Goal: Transaction & Acquisition: Purchase product/service

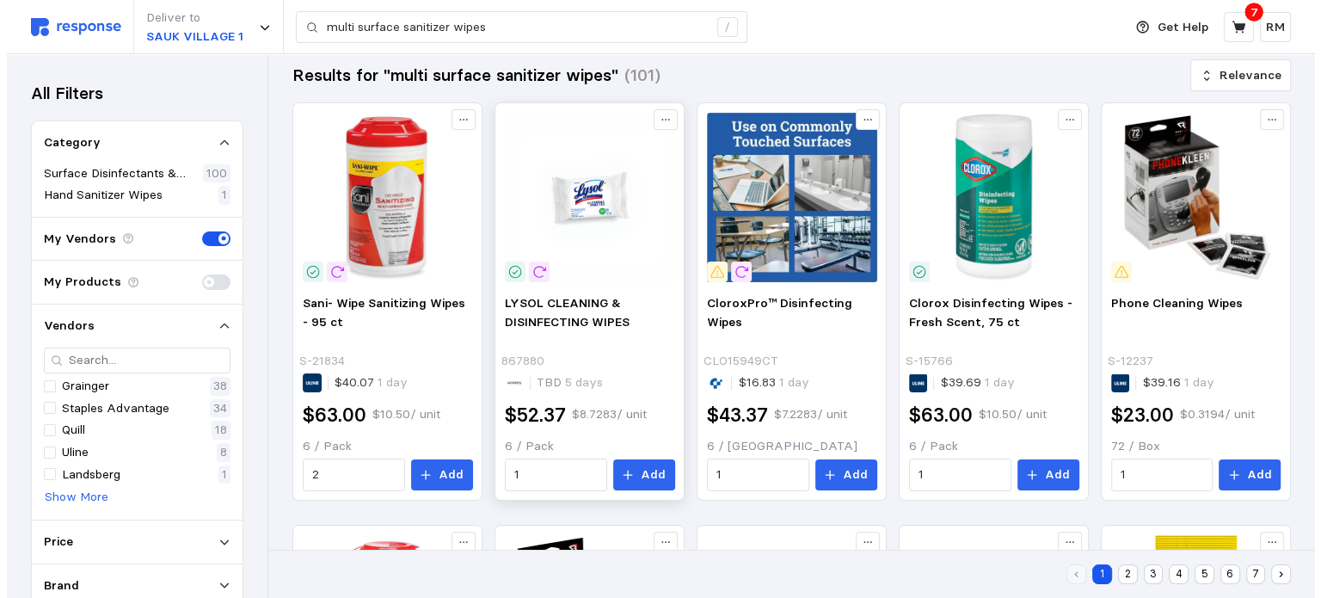
scroll to position [18, 0]
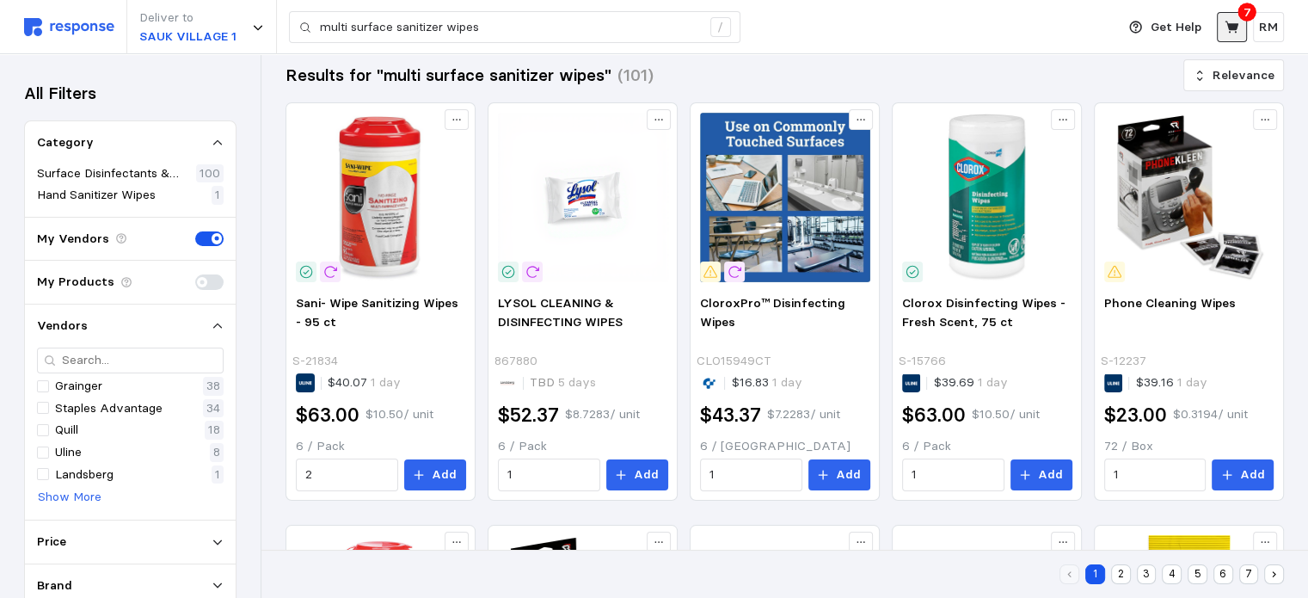
click at [1230, 25] on icon at bounding box center [1231, 27] width 14 height 12
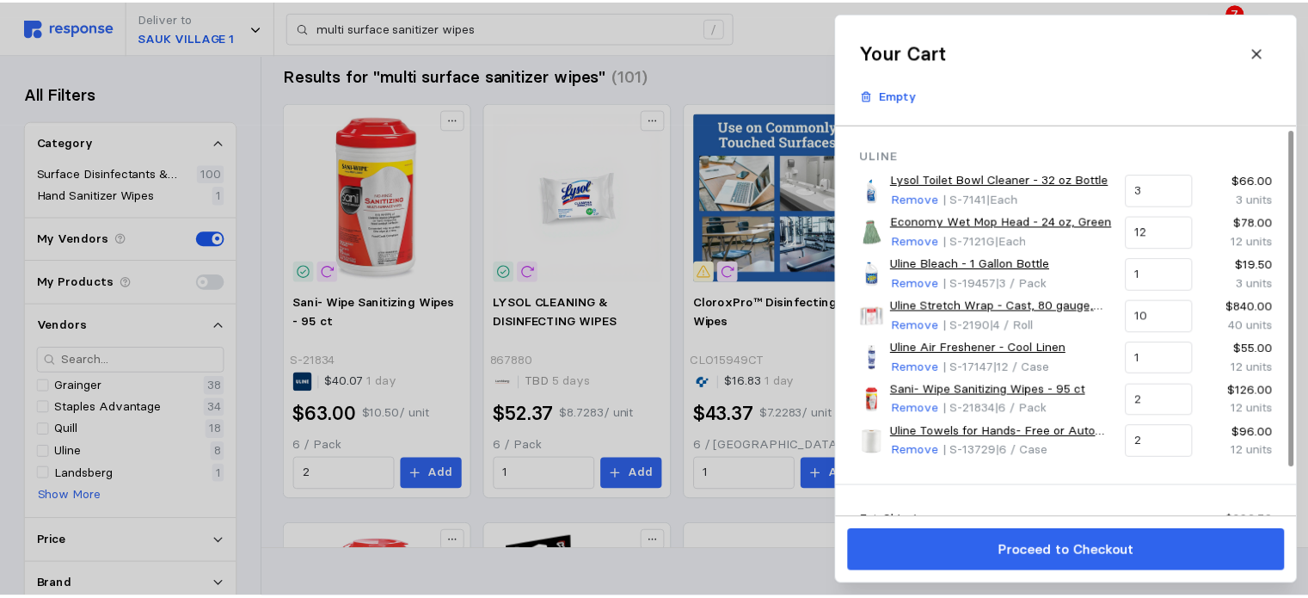
scroll to position [0, 0]
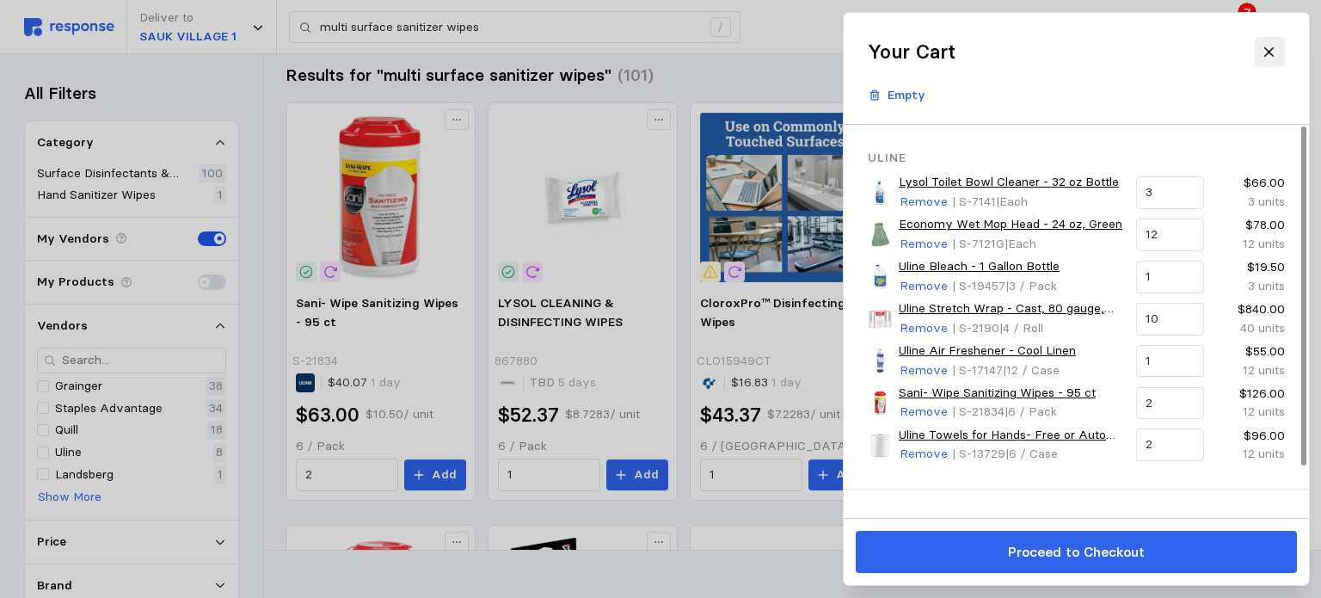
click at [1275, 58] on icon at bounding box center [1268, 52] width 15 height 15
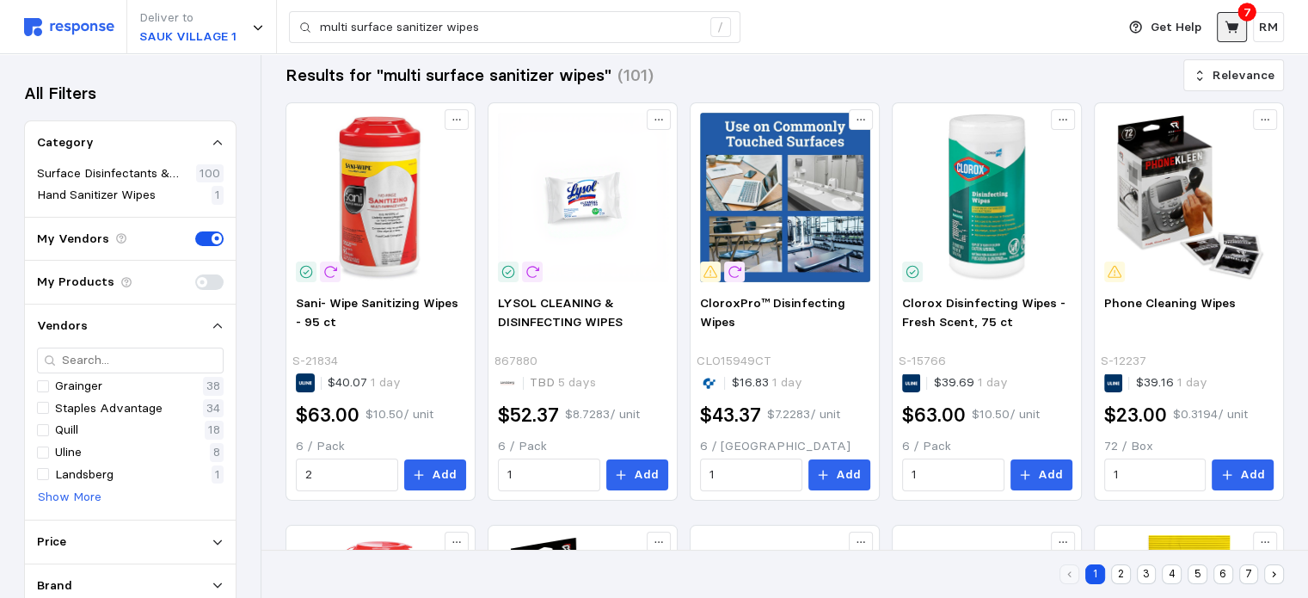
click at [1230, 29] on icon at bounding box center [1231, 27] width 14 height 12
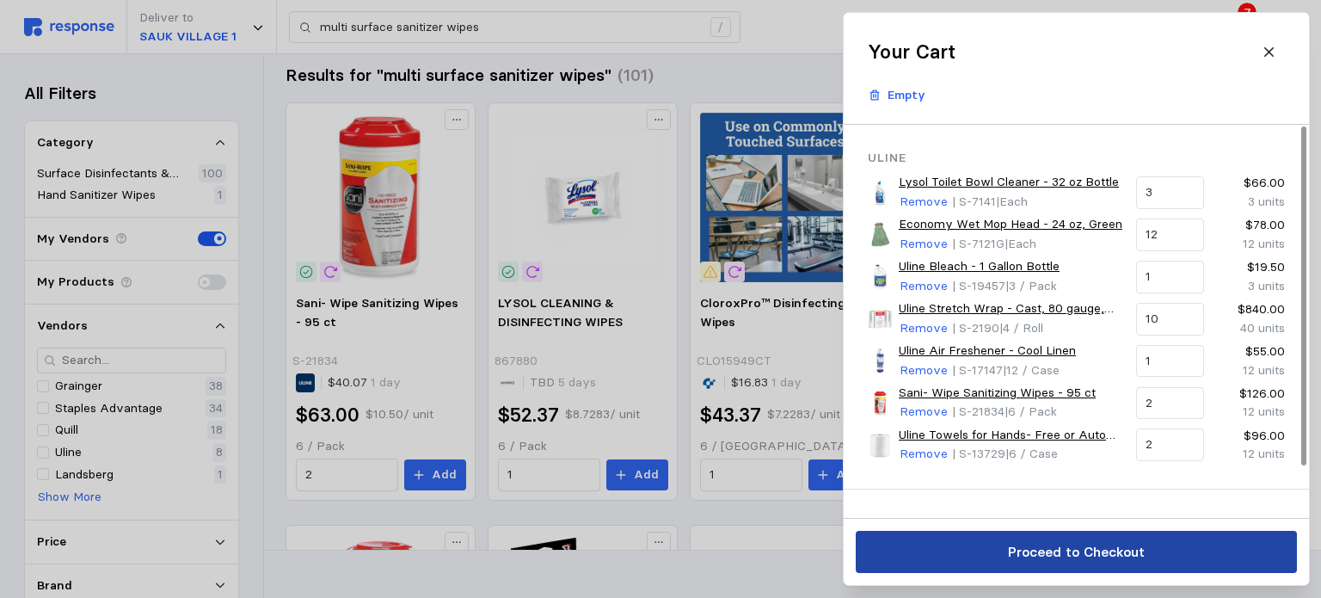
click at [1016, 559] on p "Proceed to Checkout" at bounding box center [1075, 551] width 137 height 21
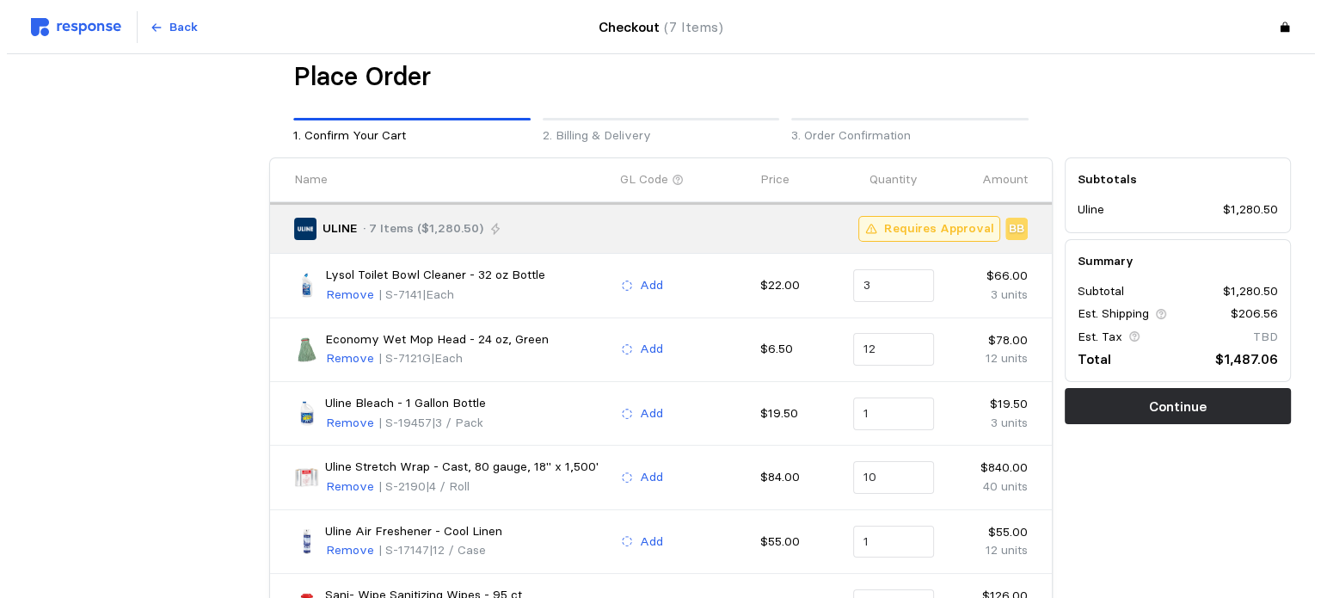
scroll to position [268, 0]
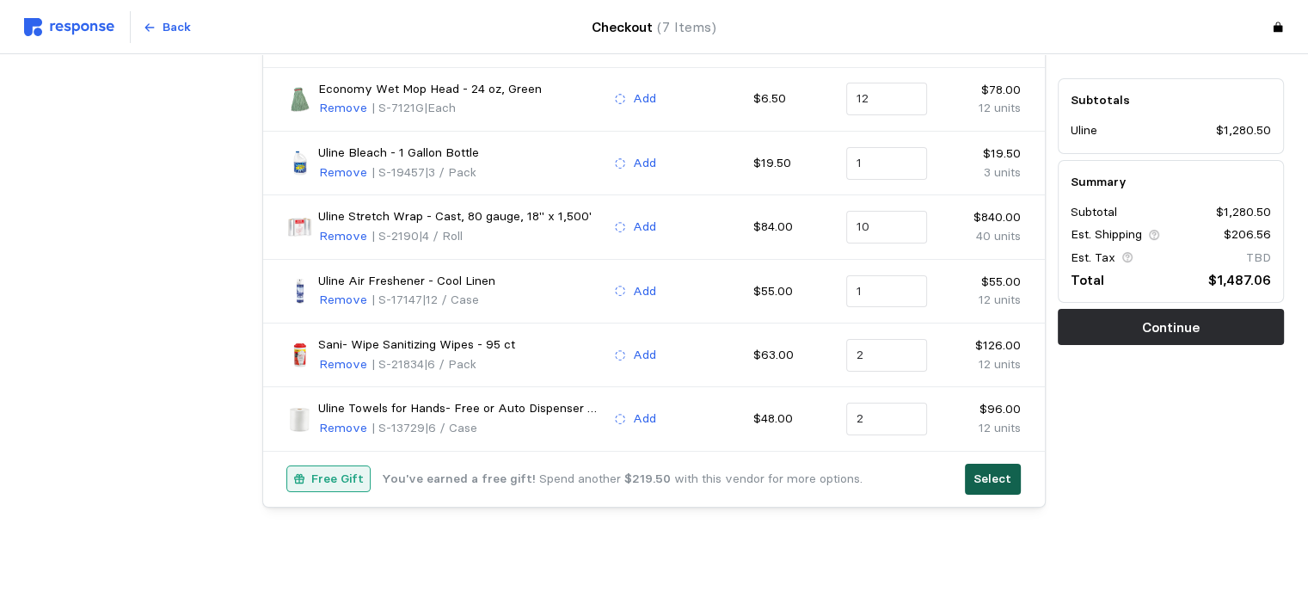
click at [984, 469] on p "Select" at bounding box center [992, 478] width 38 height 19
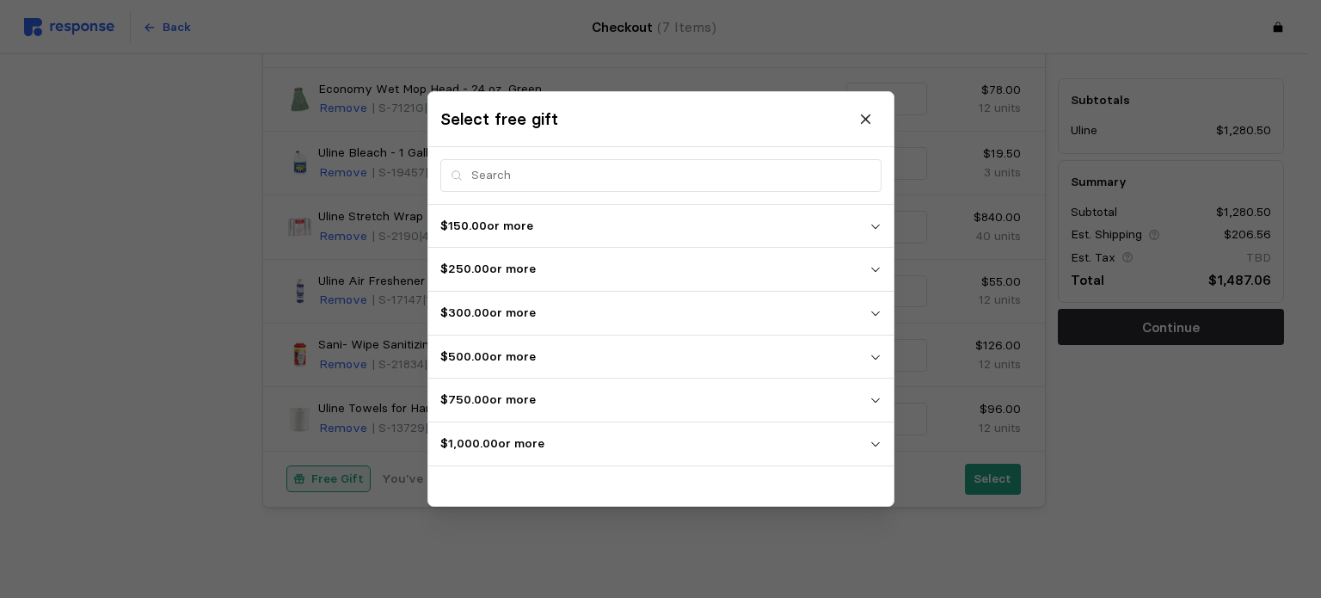
click at [874, 443] on icon "button" at bounding box center [874, 444] width 12 height 12
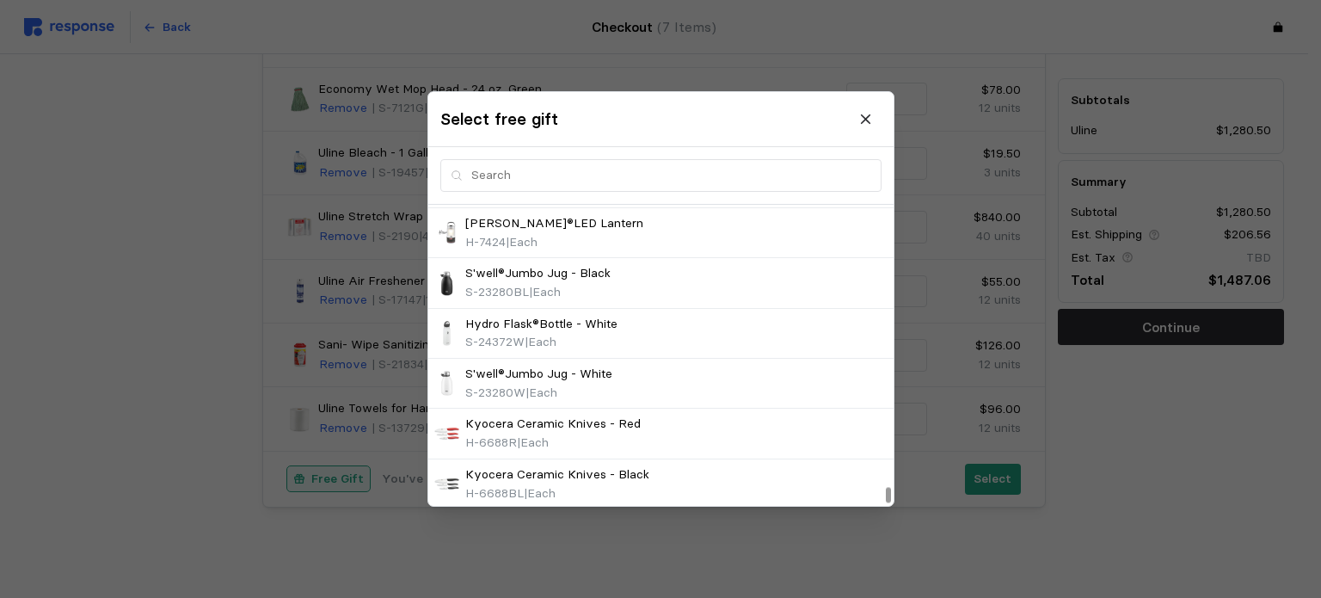
scroll to position [7230, 0]
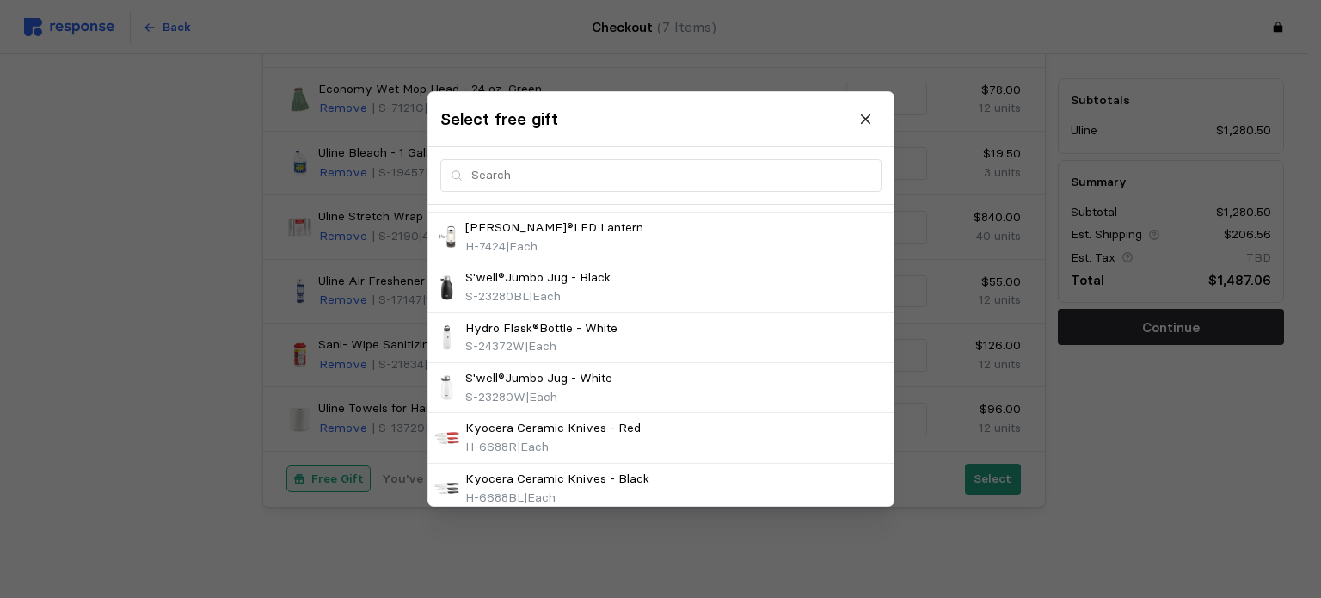
drag, startPoint x: 859, startPoint y: 118, endPoint x: 867, endPoint y: 145, distance: 28.6
click at [859, 118] on icon at bounding box center [865, 119] width 15 height 15
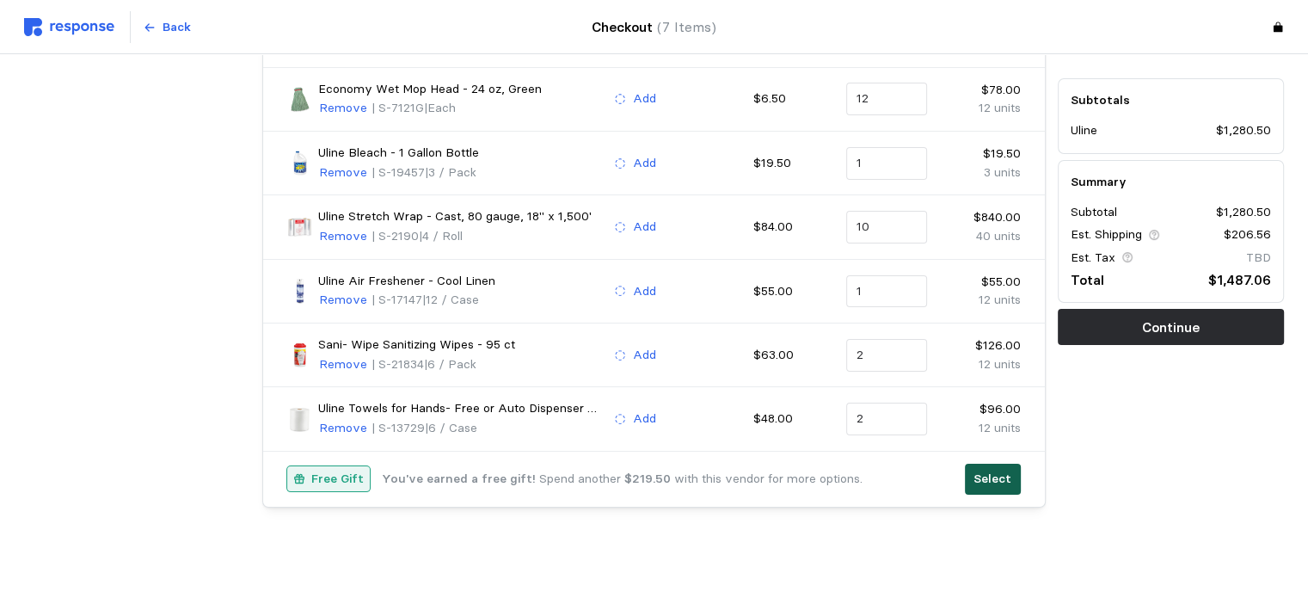
click at [977, 470] on p "Select" at bounding box center [992, 478] width 38 height 19
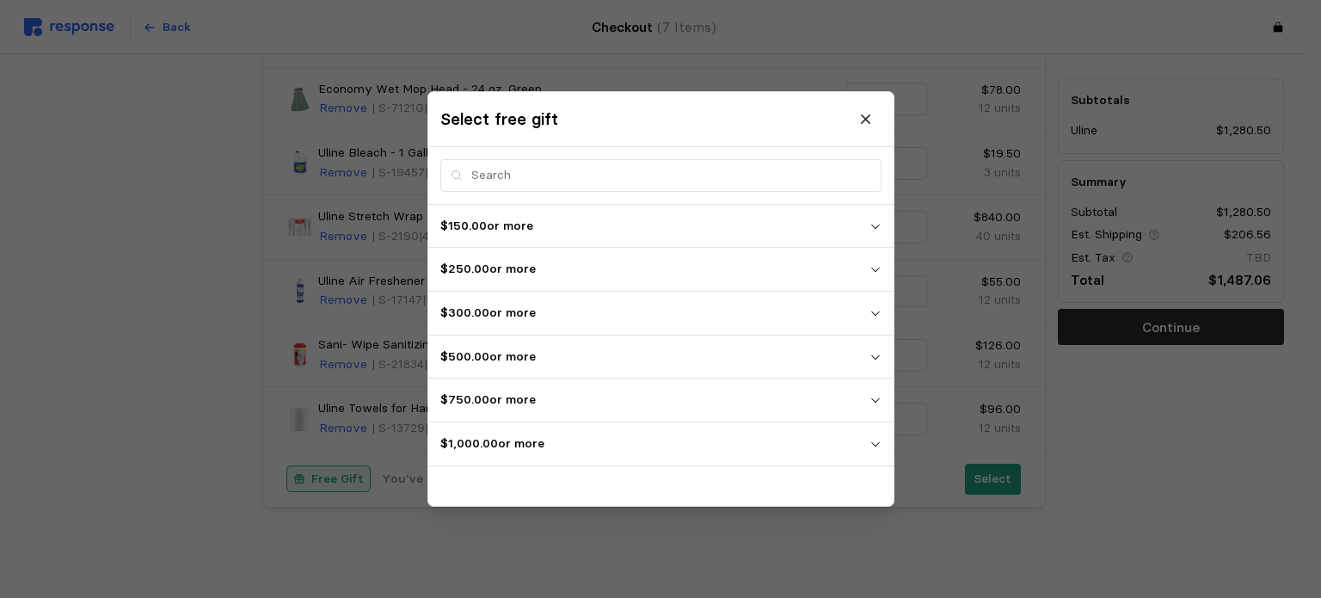
click at [977, 477] on div at bounding box center [660, 299] width 1321 height 598
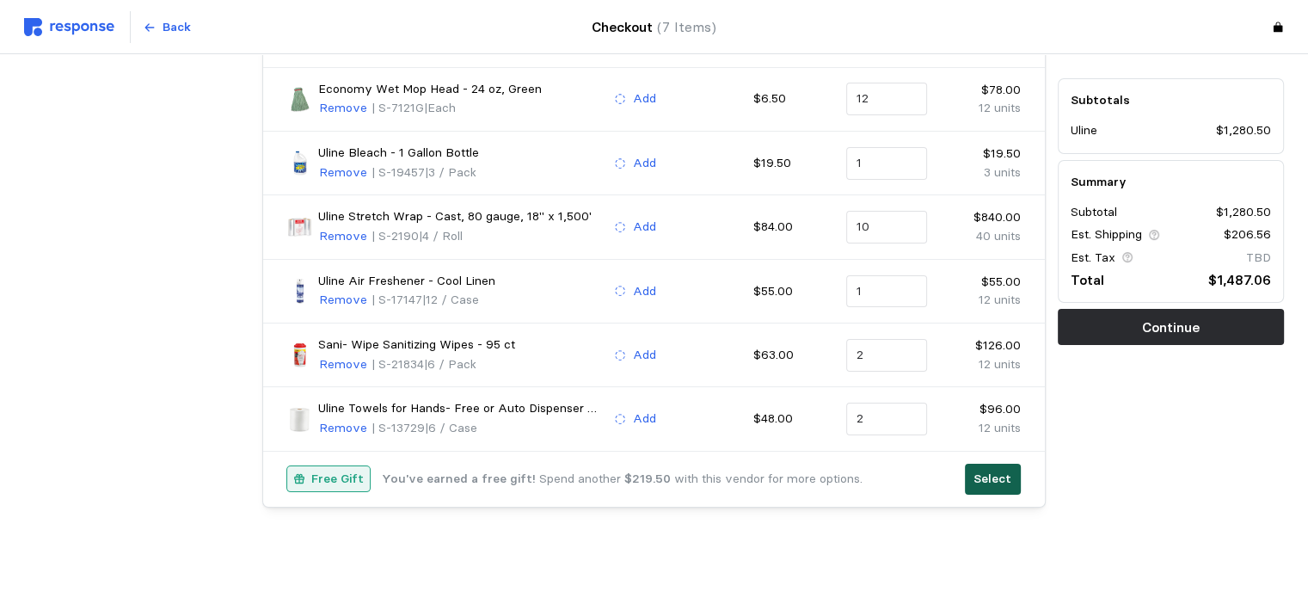
click at [996, 469] on p "Select" at bounding box center [992, 478] width 38 height 19
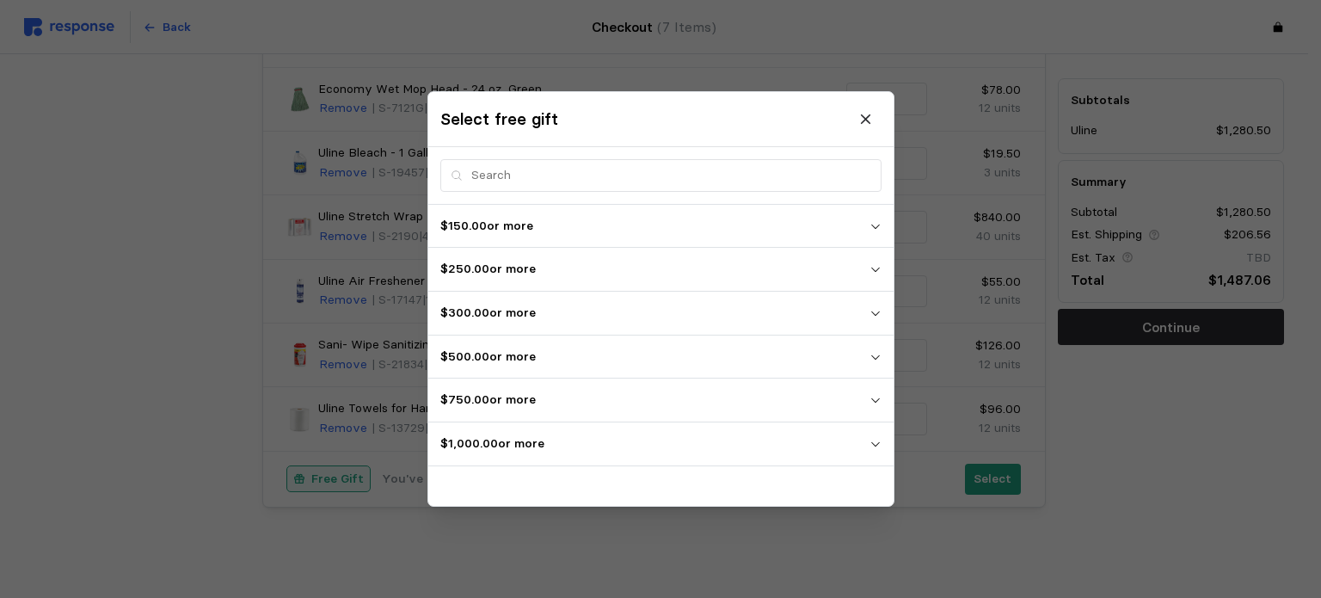
click at [856, 407] on p "$750.00 or more" at bounding box center [654, 400] width 429 height 19
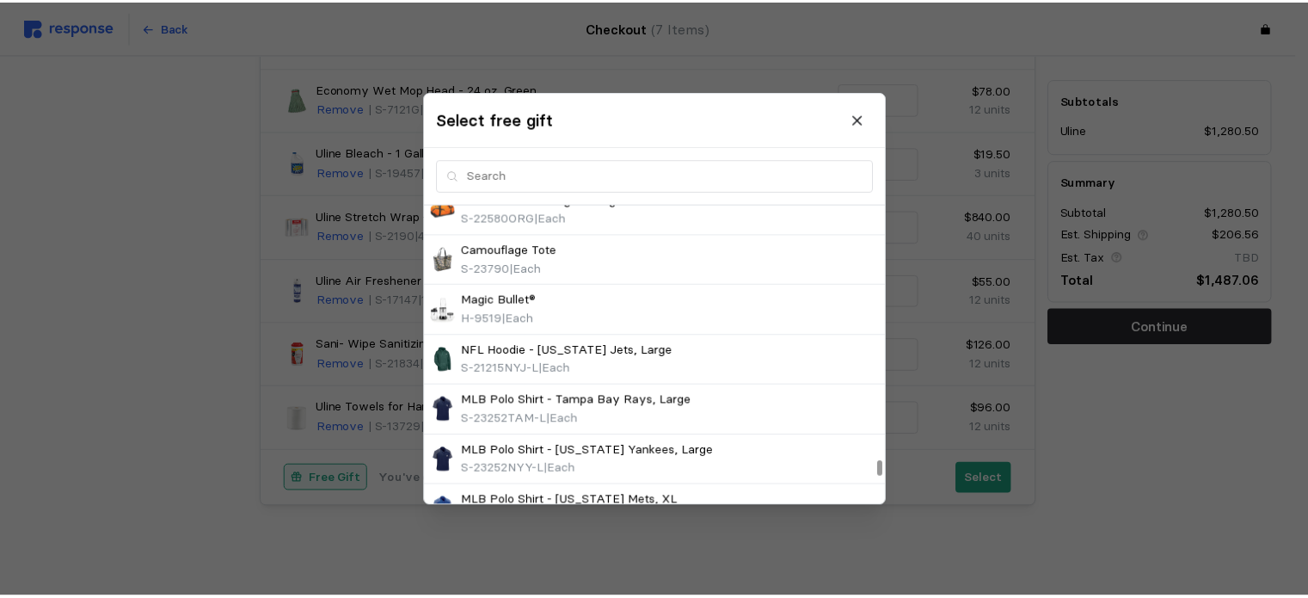
scroll to position [15696, 0]
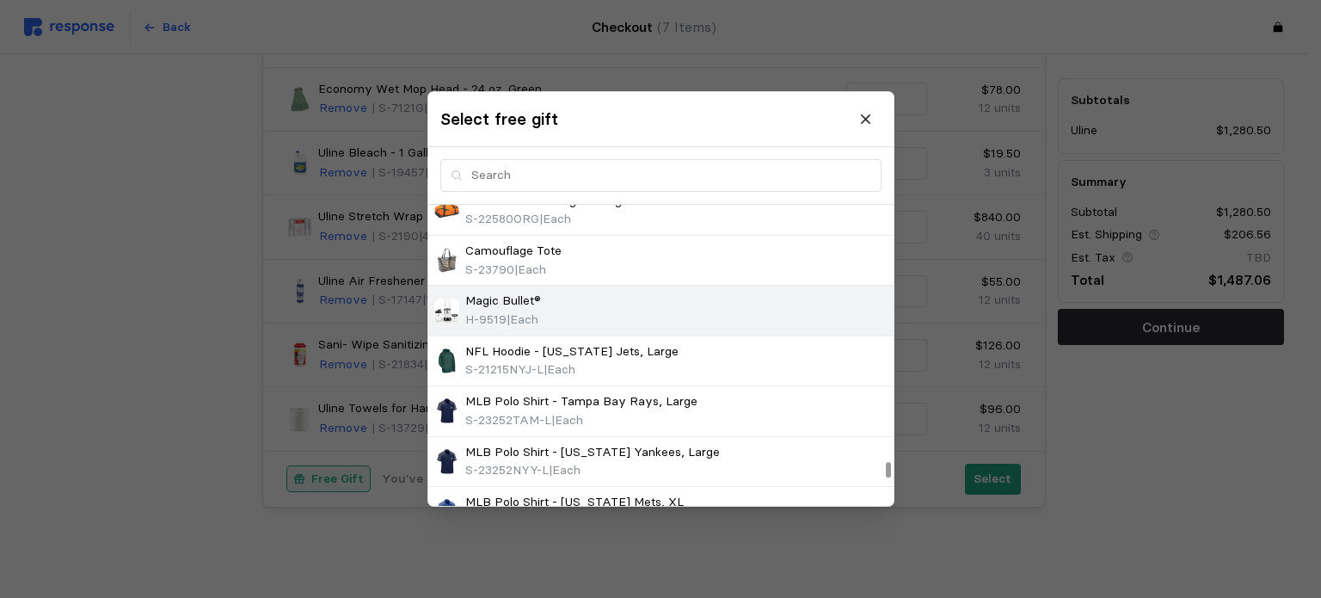
click at [796, 292] on div "Magic Bullet® H-9519 | Each" at bounding box center [660, 310] width 453 height 37
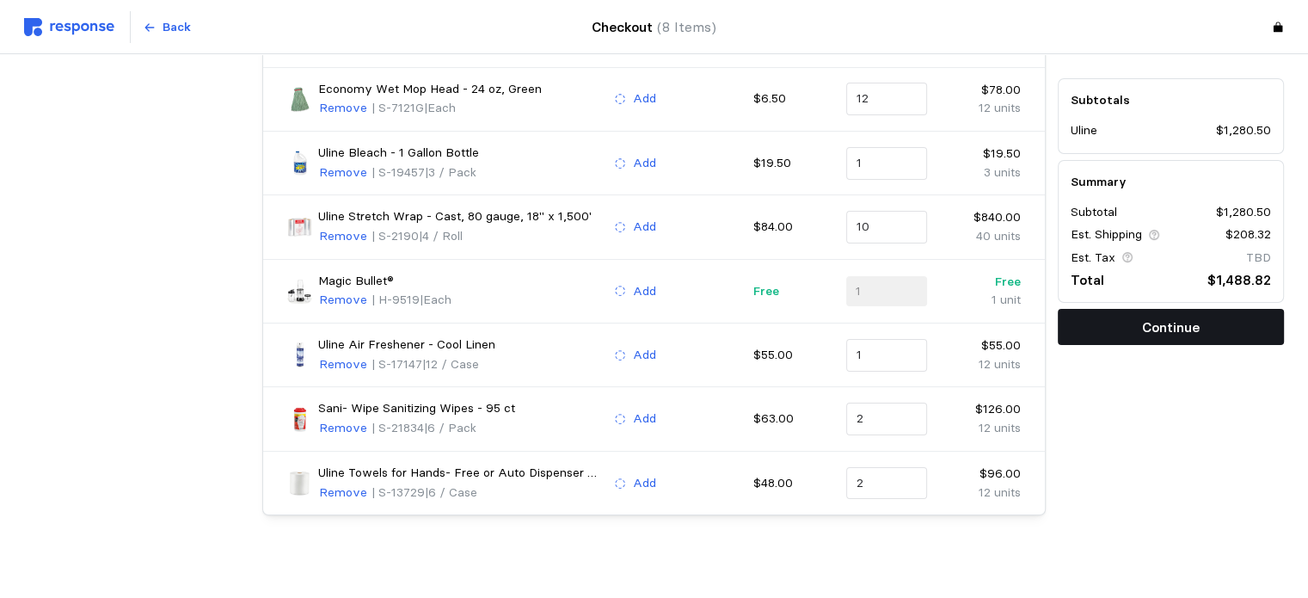
click at [1127, 330] on button "Continue" at bounding box center [1171, 327] width 226 height 36
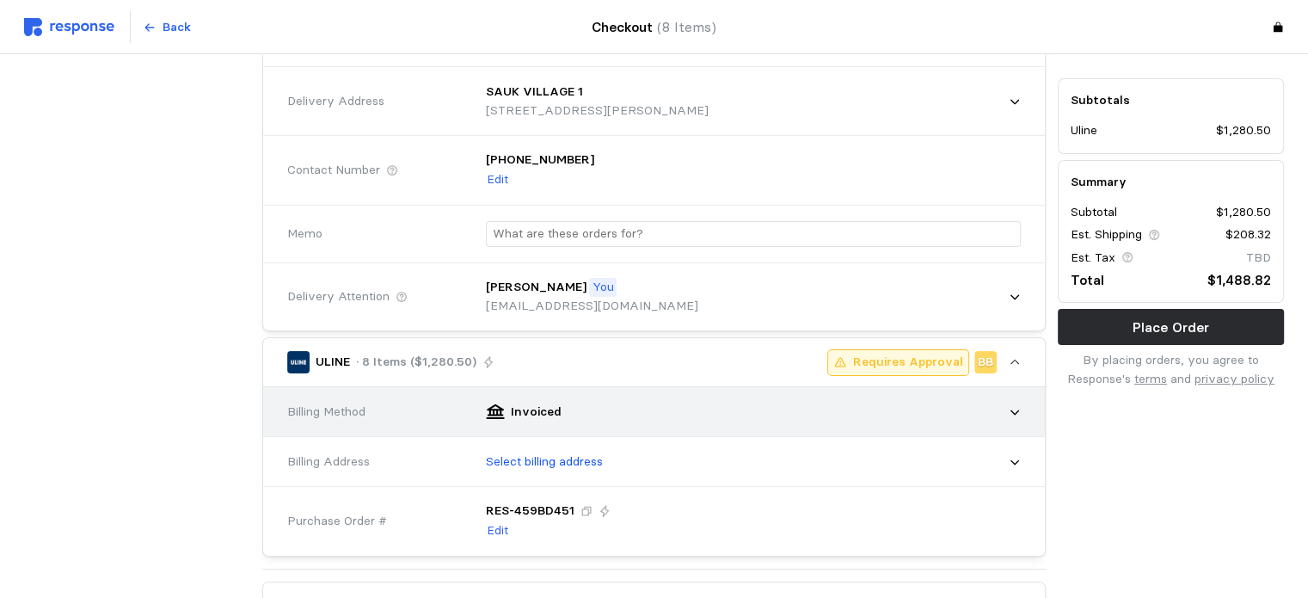
scroll to position [207, 0]
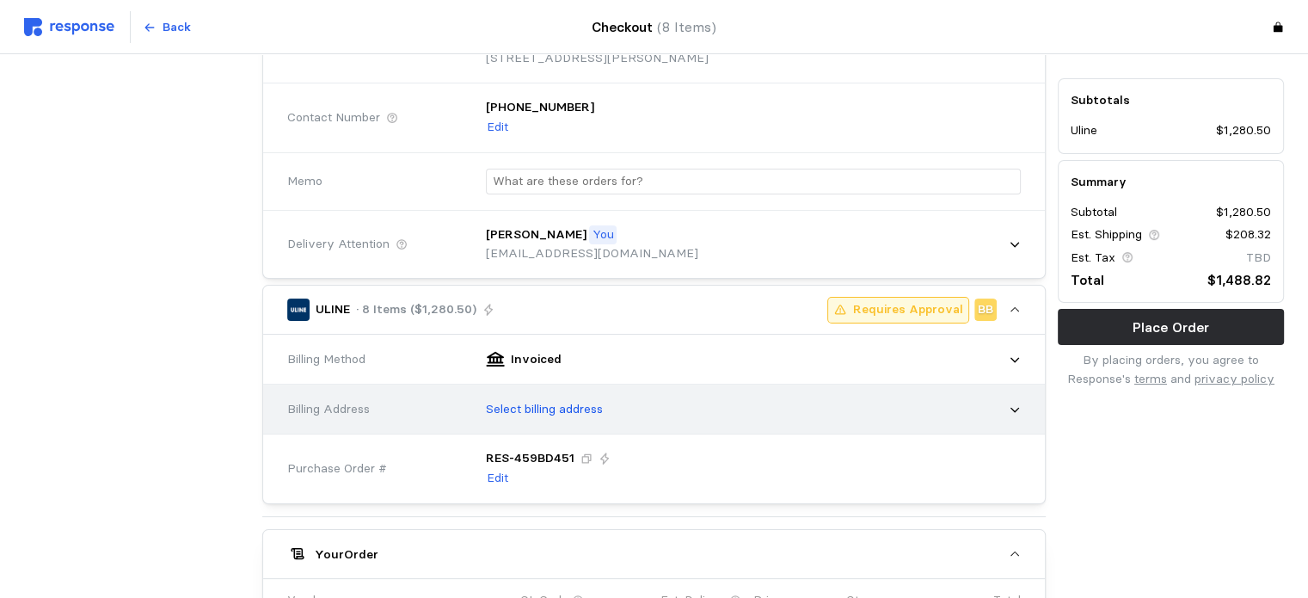
click at [621, 405] on div "Select billing address" at bounding box center [747, 409] width 547 height 43
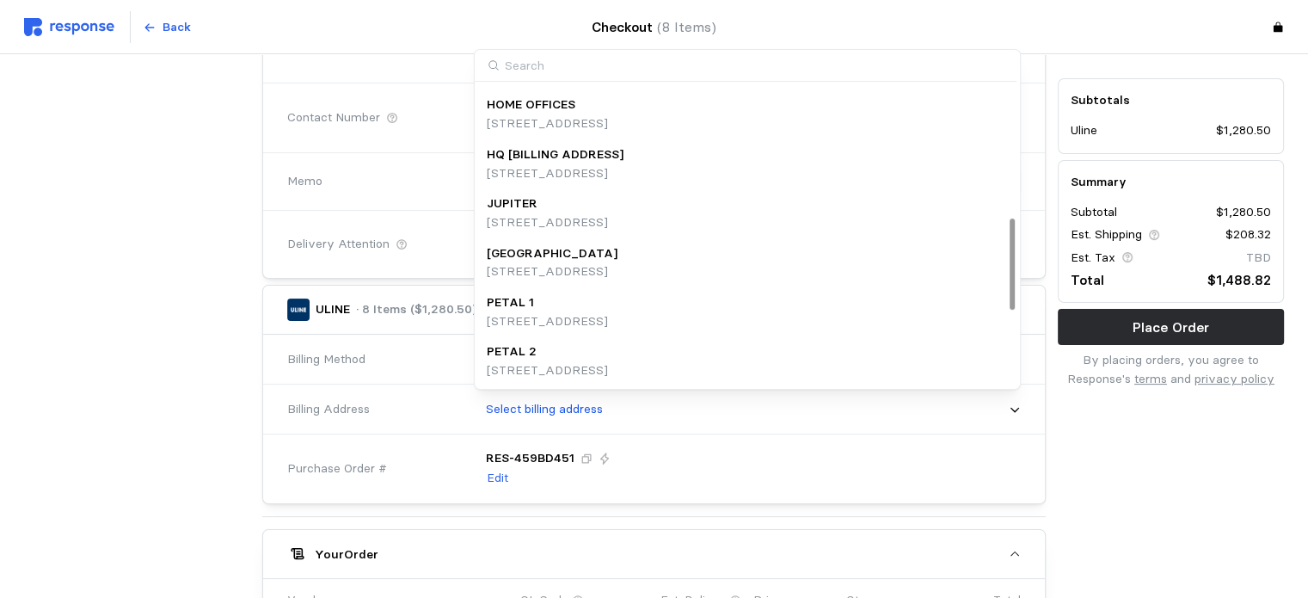
scroll to position [439, 0]
click at [561, 156] on p "HQ [BILLING ADDRESS]" at bounding box center [555, 153] width 137 height 19
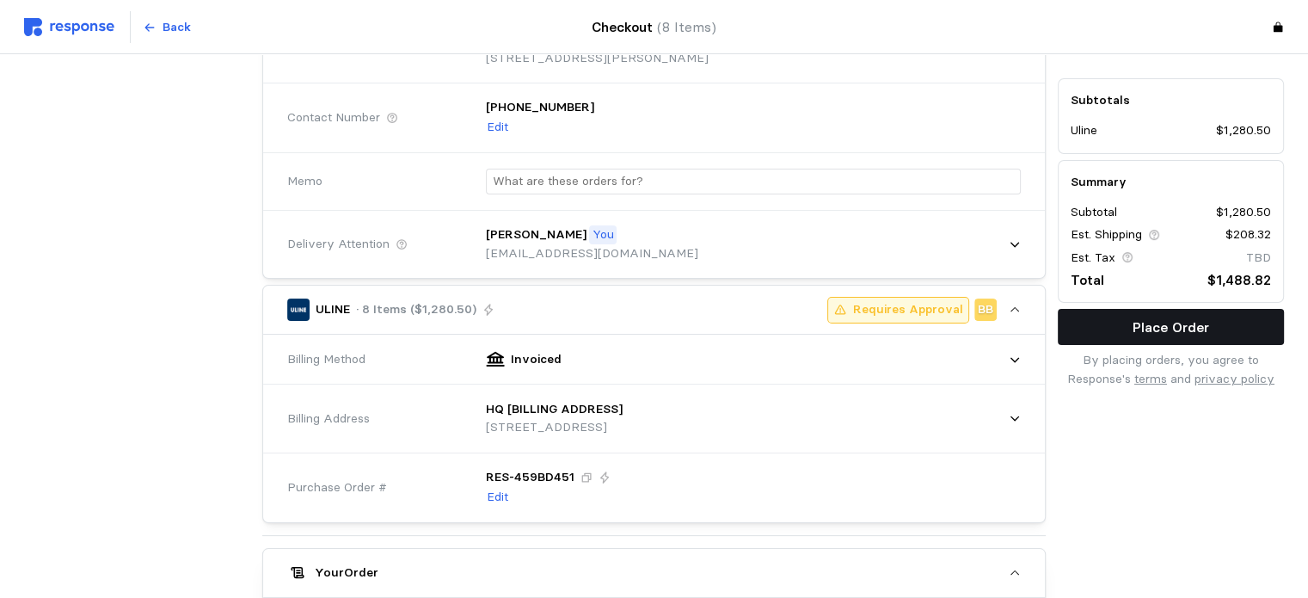
click at [1141, 329] on p "Place Order" at bounding box center [1170, 326] width 77 height 21
